Goal: Obtain resource: Obtain resource

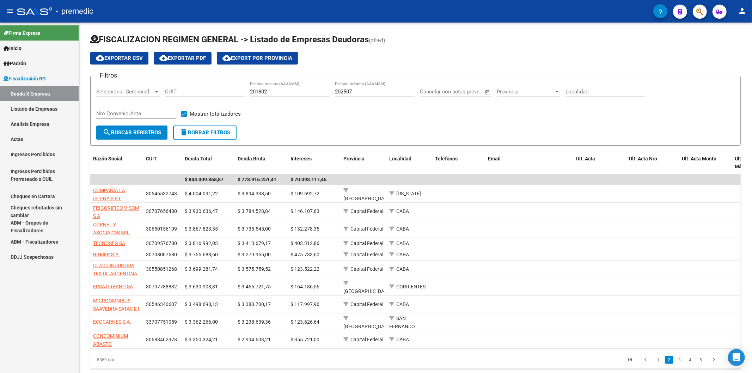
click at [42, 118] on link "Análisis Empresa" at bounding box center [39, 123] width 79 height 15
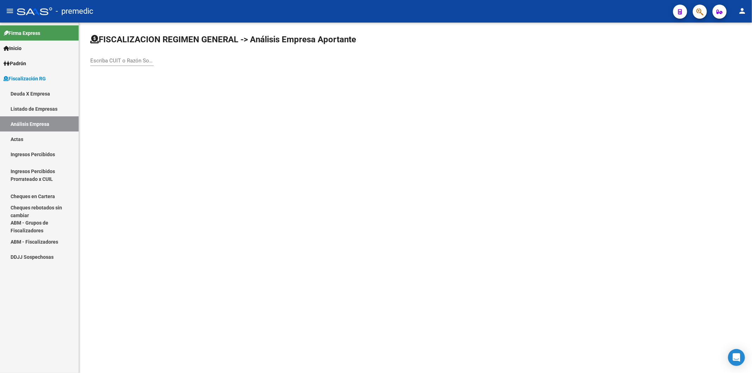
click at [124, 66] on div "Escriba CUIT o Razón Social para buscar" at bounding box center [121, 58] width 63 height 15
click at [124, 62] on input "Escriba CUIT o Razón Social para buscar" at bounding box center [121, 60] width 63 height 6
paste input "20-22472846-9"
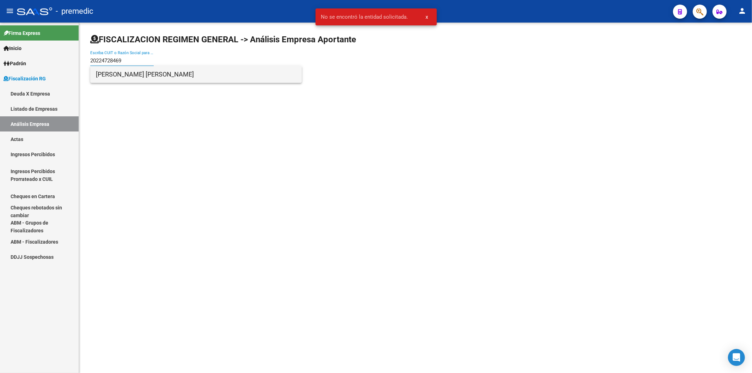
type input "20224728469"
click at [144, 72] on span "[PERSON_NAME] [PERSON_NAME]" at bounding box center [196, 74] width 200 height 17
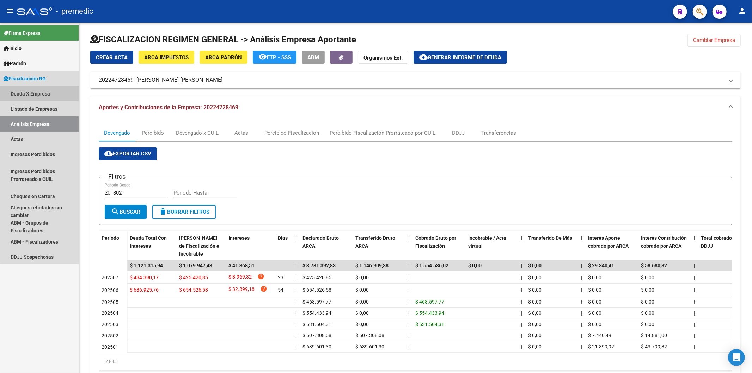
click at [53, 94] on link "Deuda X Empresa" at bounding box center [39, 93] width 79 height 15
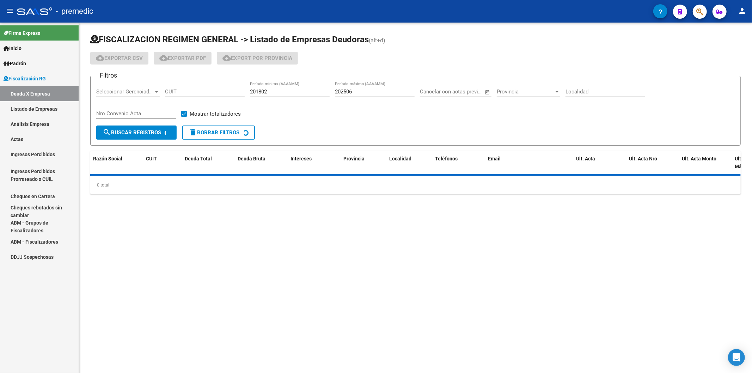
click at [357, 96] on div "202506 Período máximo (AAAAMM)" at bounding box center [375, 89] width 80 height 15
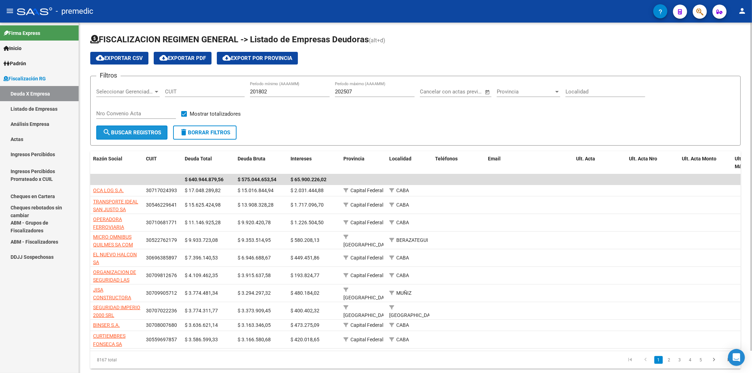
click at [127, 132] on span "search Buscar Registros" at bounding box center [132, 132] width 58 height 6
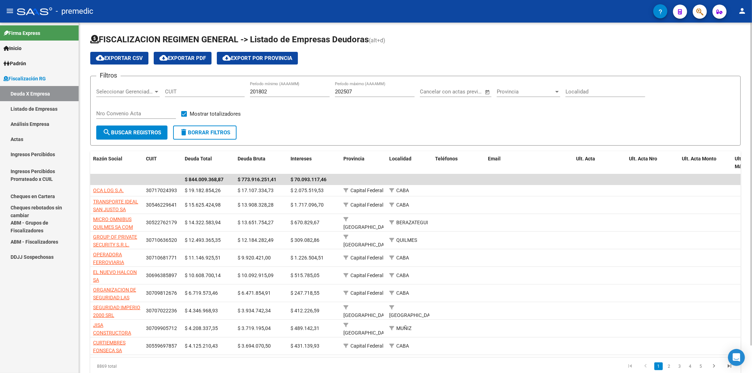
click at [372, 90] on input "202507" at bounding box center [375, 91] width 80 height 6
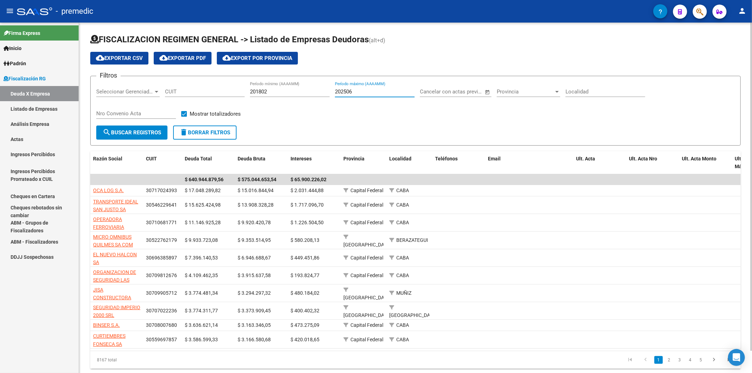
click at [364, 89] on input "202506" at bounding box center [375, 91] width 80 height 6
type input "202507"
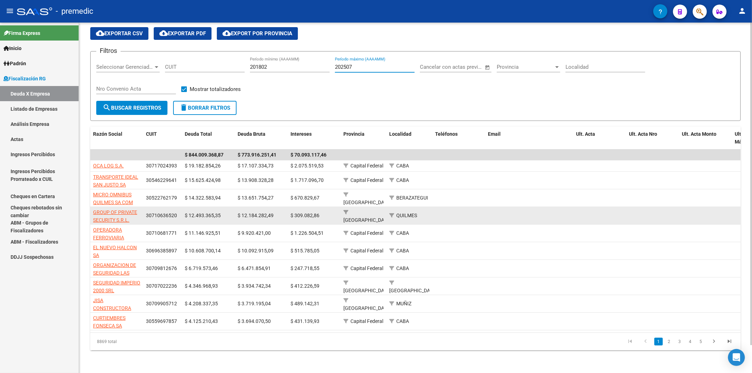
scroll to position [30, 0]
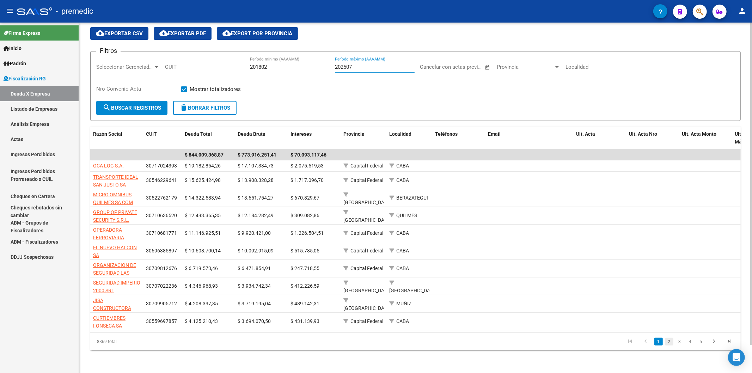
click at [668, 340] on link "2" at bounding box center [669, 342] width 8 height 8
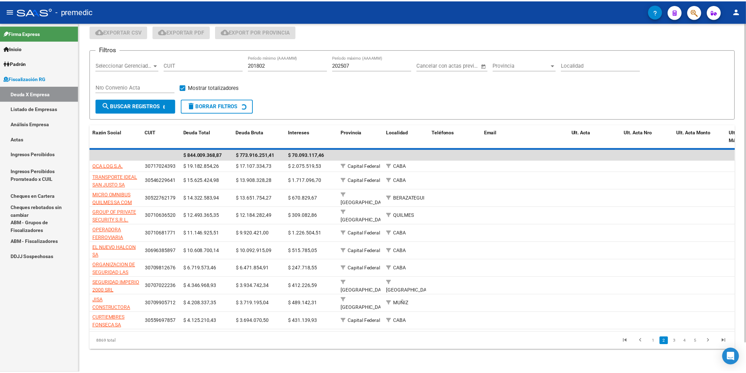
scroll to position [18, 0]
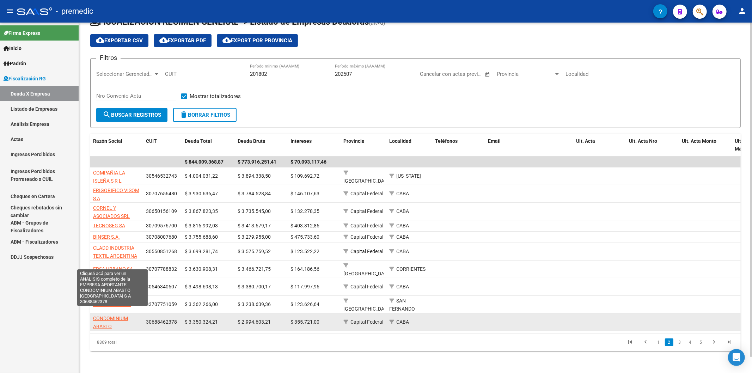
click at [120, 316] on span "CONDOMINIUM ABASTO [GEOGRAPHIC_DATA] S A" at bounding box center [117, 330] width 48 height 30
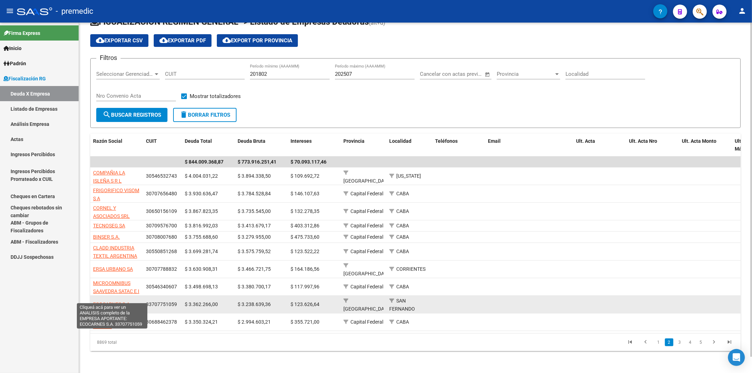
click at [128, 301] on span "ECOCARNES S.A." at bounding box center [112, 304] width 38 height 6
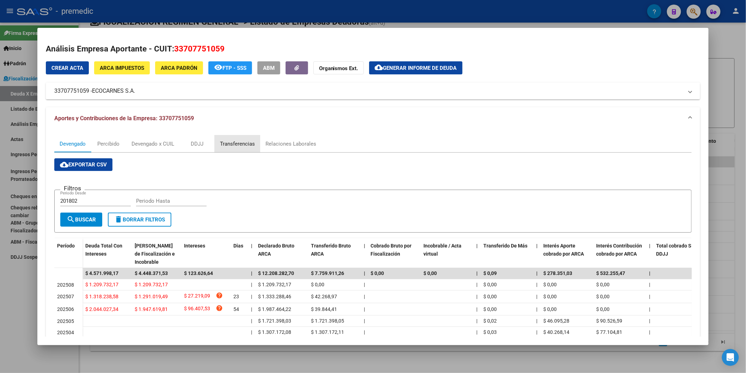
click at [231, 144] on div "Transferencias" at bounding box center [237, 144] width 35 height 8
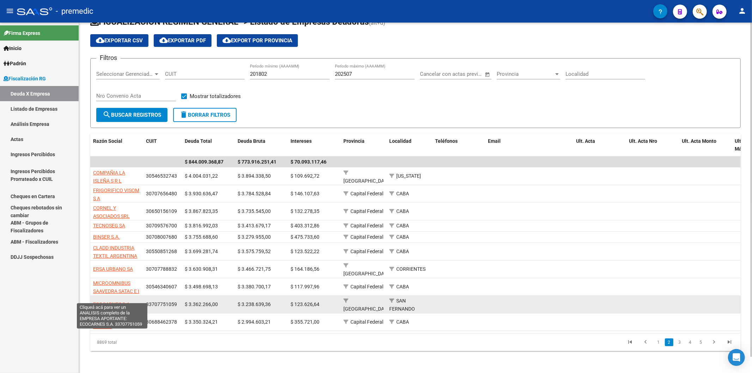
click at [129, 301] on span "ECOCARNES S.A." at bounding box center [112, 304] width 38 height 6
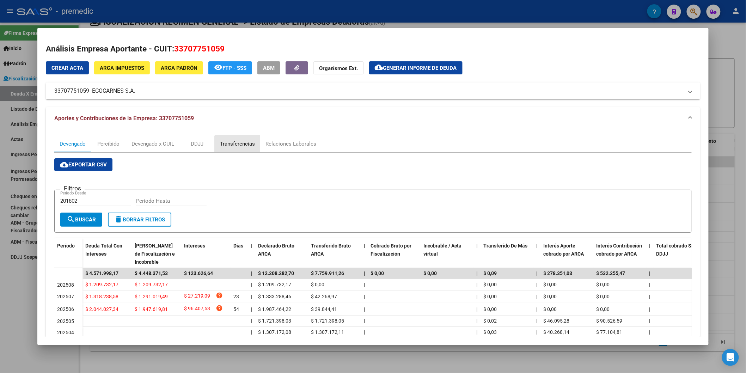
click at [236, 147] on div "Transferencias" at bounding box center [237, 144] width 35 height 8
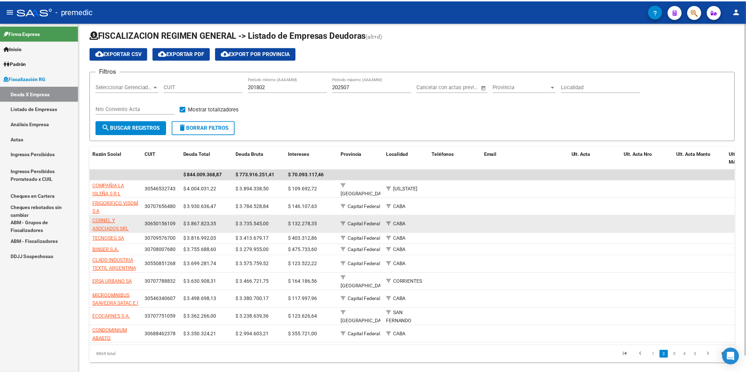
scroll to position [0, 0]
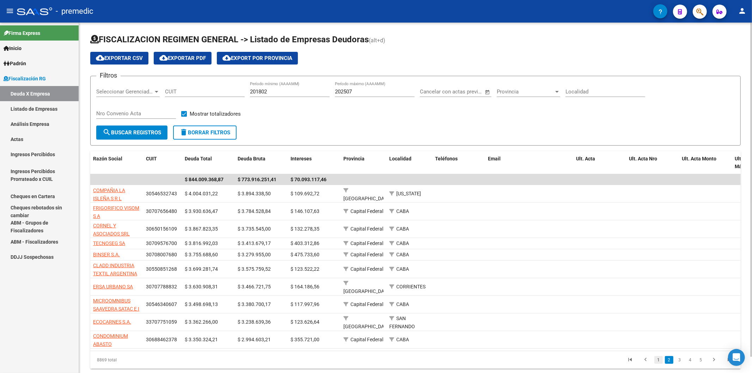
click at [655, 358] on link "1" at bounding box center [658, 360] width 8 height 8
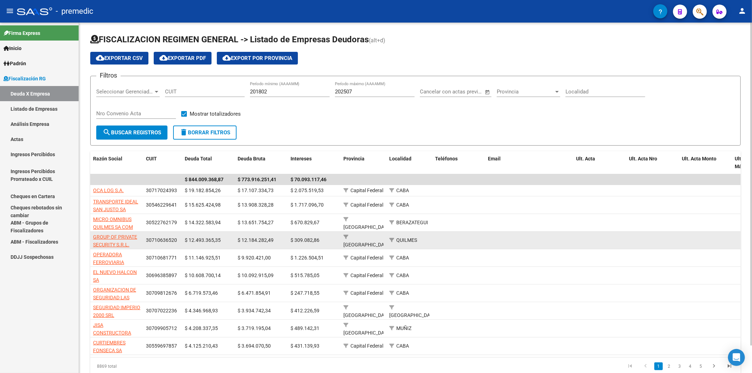
click at [127, 241] on app-link-go-to "GROUP OF PRIVATE SECURITY S.R.L." at bounding box center [116, 241] width 47 height 16
click at [125, 238] on span "GROUP OF PRIVATE SECURITY S.R.L." at bounding box center [115, 241] width 44 height 14
type textarea "30710636520"
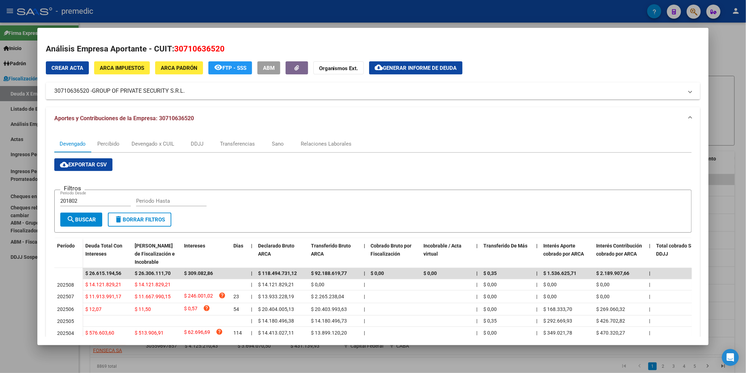
click at [639, 114] on mat-expansion-panel-header "Aportes y Contribuciones de la Empresa: 30710636520" at bounding box center [373, 118] width 654 height 23
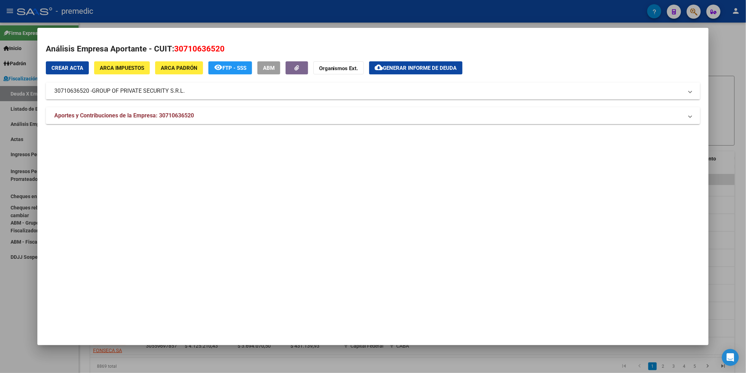
click at [478, 99] on mat-expansion-panel-header "30710636520 - GROUP OF PRIVATE SECURITY S.R.L." at bounding box center [373, 90] width 654 height 17
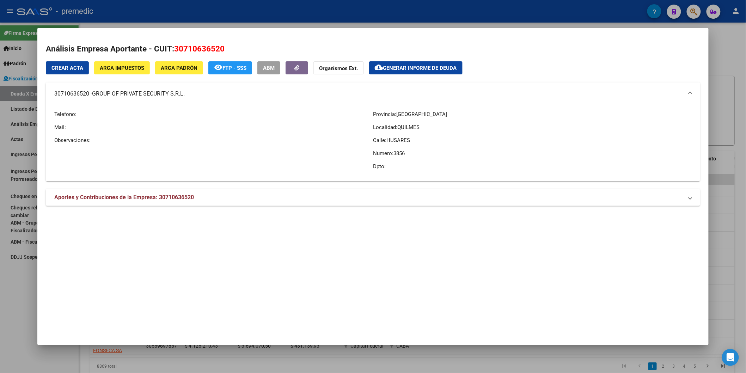
click at [480, 97] on mat-panel-title "30710636520 - GROUP OF PRIVATE SECURITY S.R.L." at bounding box center [368, 93] width 629 height 8
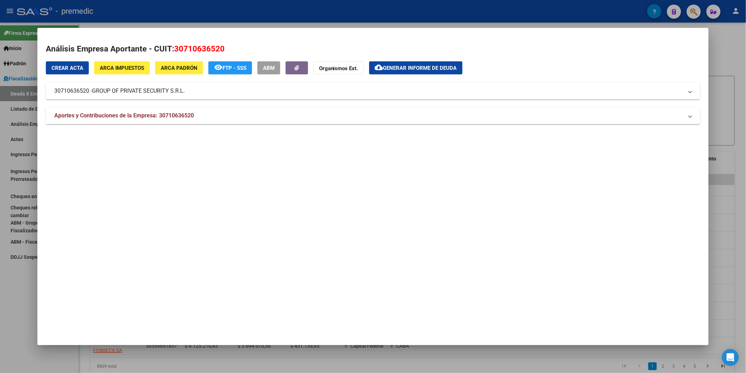
click at [490, 113] on mat-panel-title "Aportes y Contribuciones de la Empresa: 30710636520" at bounding box center [368, 115] width 629 height 8
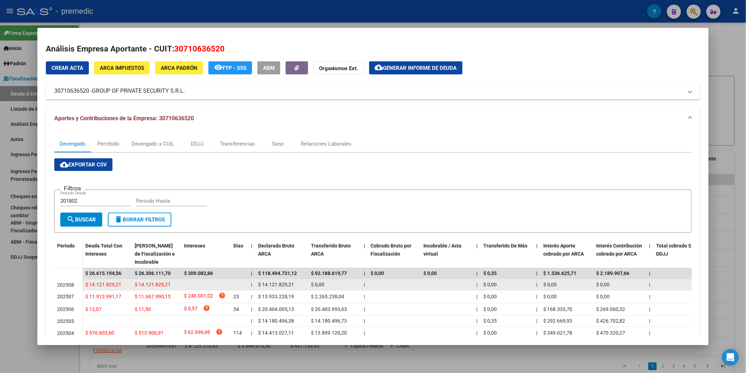
drag, startPoint x: 137, startPoint y: 282, endPoint x: 237, endPoint y: 287, distance: 100.9
click at [237, 287] on div "$ 14.121.829,21 $ 14.121.829,21 | $ 14.121.829,21 $ 0,00 | | $ 0,00 | $ 0,00 $ …" at bounding box center [503, 284] width 842 height 11
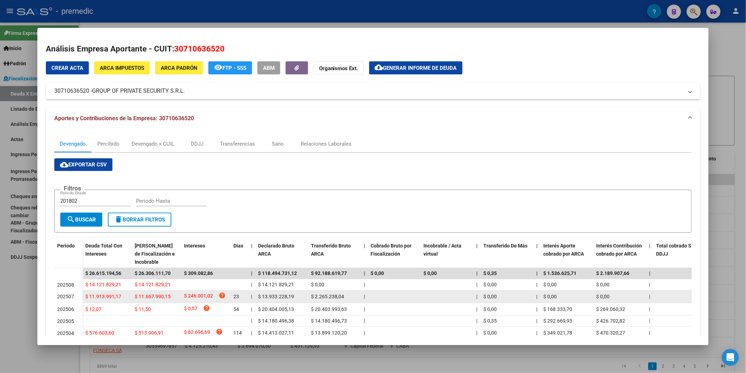
drag, startPoint x: 181, startPoint y: 292, endPoint x: 240, endPoint y: 294, distance: 58.9
click at [240, 294] on div "$ 11.913.991,17 $ 11.667.990,15 $ 246.001,02 help 23 | $ 13.933.228,19 $ 2.265.…" at bounding box center [503, 296] width 842 height 13
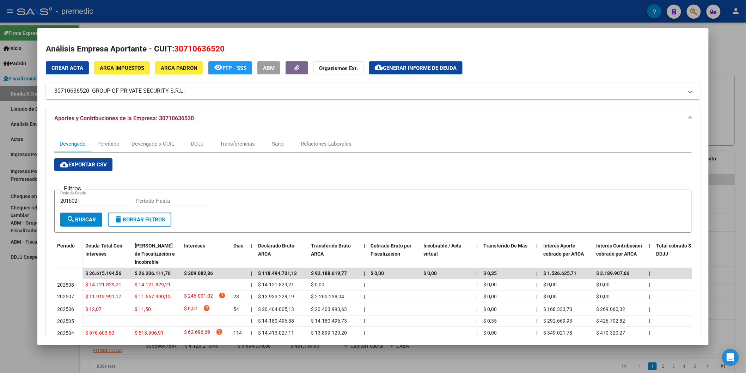
click at [342, 179] on app-list-header "Filtros 201802 Periodo Desde Periodo Hasta search Buscar delete Borrar Filtros" at bounding box center [372, 205] width 637 height 55
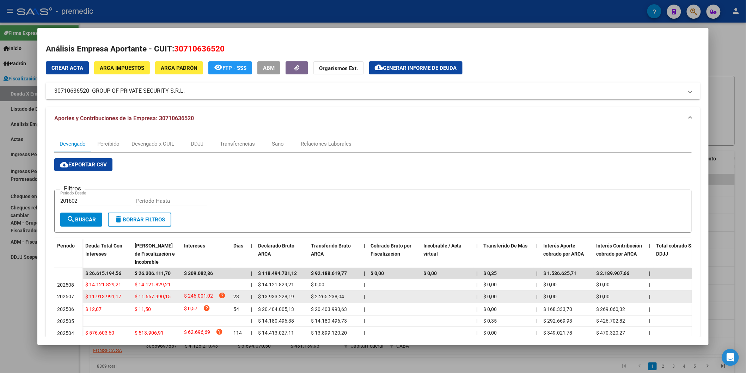
drag, startPoint x: 330, startPoint y: 296, endPoint x: 262, endPoint y: 298, distance: 67.7
click at [262, 298] on div "$ 11.913.991,17 $ 11.667.990,15 $ 246.001,02 help 23 | $ 13.933.228,19 $ 2.265.…" at bounding box center [503, 296] width 842 height 13
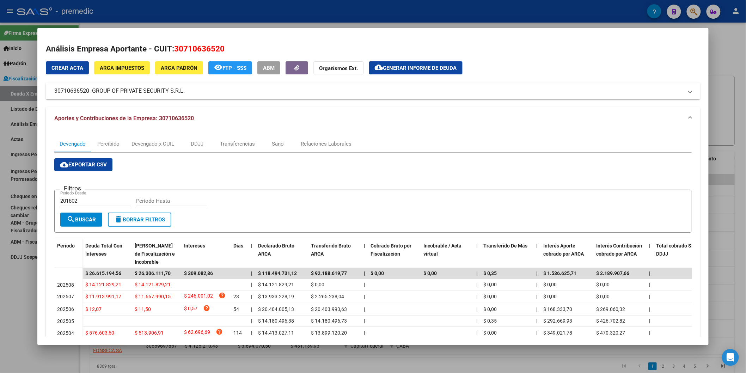
click at [435, 69] on span "Generar informe de deuda" at bounding box center [420, 68] width 74 height 6
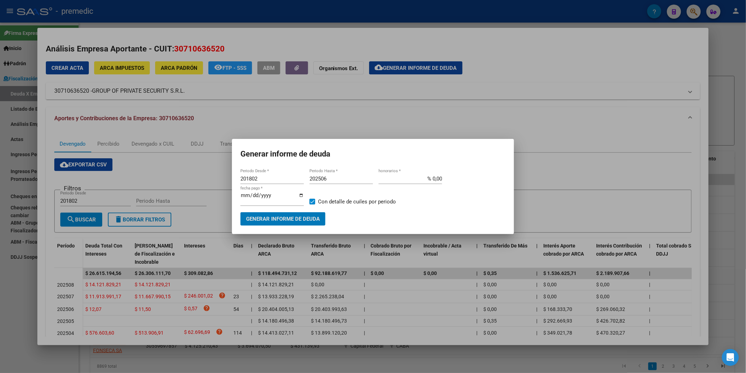
click at [282, 181] on input "201802" at bounding box center [271, 178] width 63 height 6
type input "202507"
type input "202508"
click at [289, 221] on span "Generar informe de deuda" at bounding box center [283, 219] width 74 height 6
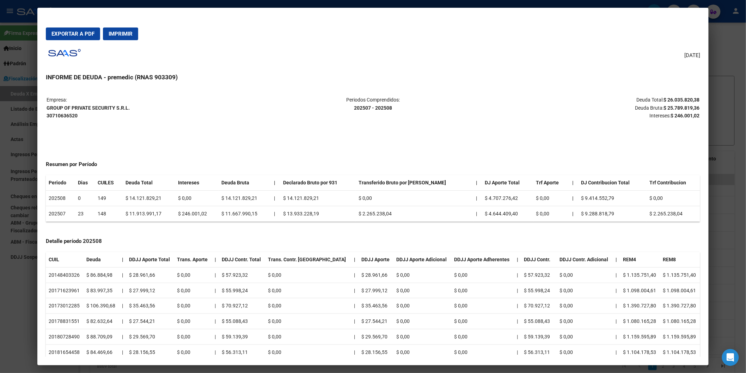
drag, startPoint x: 87, startPoint y: 36, endPoint x: 116, endPoint y: 51, distance: 33.0
click at [87, 36] on span "Exportar a PDF" at bounding box center [72, 34] width 43 height 6
drag, startPoint x: 114, startPoint y: 106, endPoint x: 44, endPoint y: 110, distance: 70.5
click at [47, 110] on strong "GROUP OF PRIVATE SECURITY S.R.L. 30710636520" at bounding box center [88, 112] width 83 height 14
copy strong "GROUP OF PRIVATE SECURITY S.R.L"
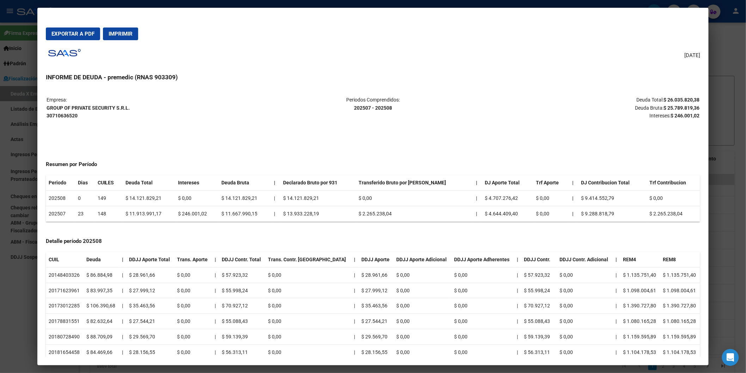
click at [83, 113] on p "Empresa: GROUP OF PRIVATE SECURITY S.R.L. 30710636520" at bounding box center [155, 108] width 217 height 24
drag, startPoint x: 661, startPoint y: 97, endPoint x: 643, endPoint y: 100, distance: 18.0
click at [696, 98] on strong "$ 26.035.820,38" at bounding box center [681, 100] width 36 height 6
copy strong "$ 26.035.820,38"
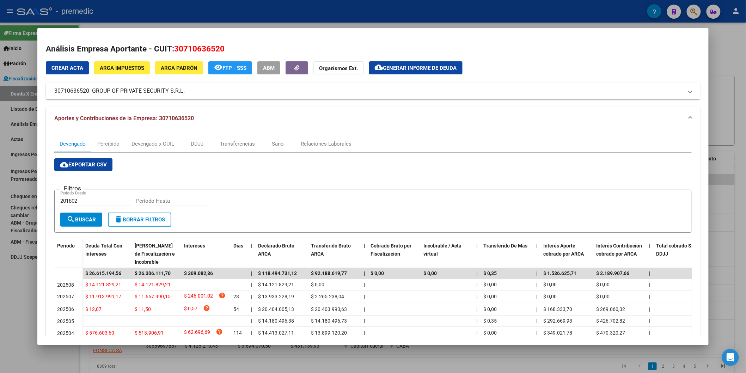
click at [355, 181] on app-list-header "Filtros 201802 Periodo Desde Periodo Hasta search Buscar delete Borrar Filtros" at bounding box center [372, 205] width 637 height 55
